Goal: Obtain resource: Obtain resource

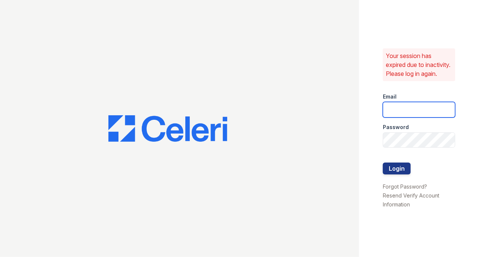
click at [412, 114] on input "email" at bounding box center [419, 110] width 72 height 16
type input "parqnjleasing@greystar.com"
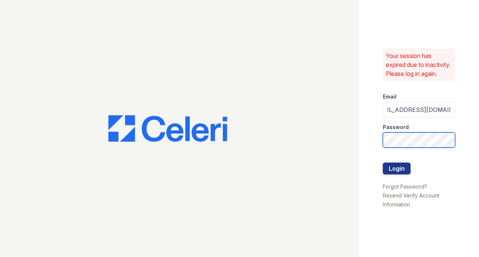
scroll to position [0, 0]
click at [383, 162] on button "Login" at bounding box center [397, 168] width 28 height 12
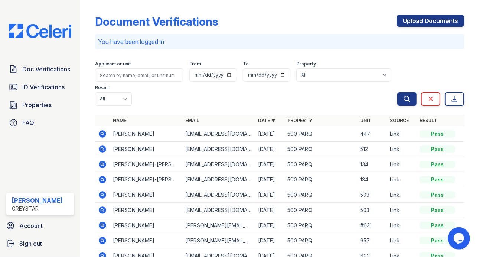
click at [100, 133] on icon at bounding box center [102, 133] width 7 height 7
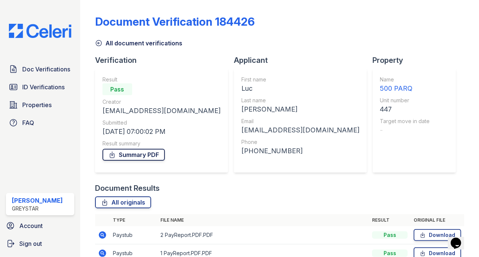
click at [141, 153] on link "Summary PDF" at bounding box center [134, 155] width 62 height 12
click at [433, 236] on link "Download" at bounding box center [438, 235] width 48 height 12
click at [433, 251] on link "Download" at bounding box center [438, 253] width 48 height 12
click at [42, 90] on span "ID Verifications" at bounding box center [43, 86] width 42 height 9
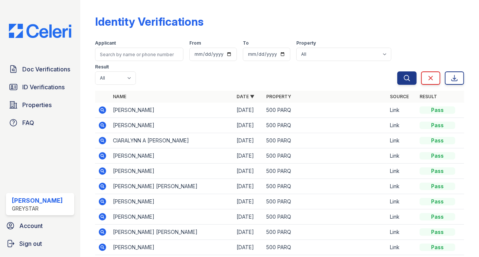
click at [102, 109] on icon at bounding box center [102, 109] width 2 height 2
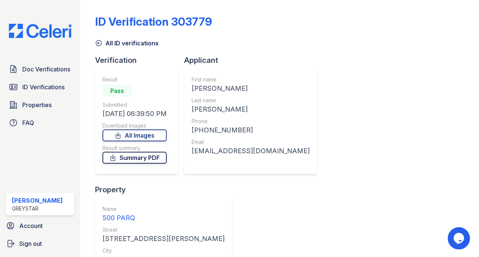
click at [144, 159] on link "Summary PDF" at bounding box center [135, 158] width 64 height 12
click at [155, 135] on link "All Images" at bounding box center [135, 135] width 64 height 12
